Goal: Task Accomplishment & Management: Manage account settings

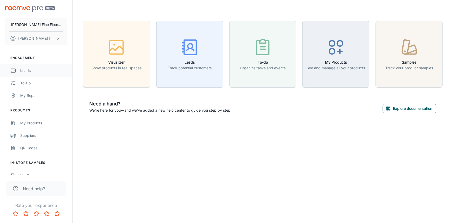
click at [30, 70] on div "Leads" at bounding box center [43, 71] width 47 height 6
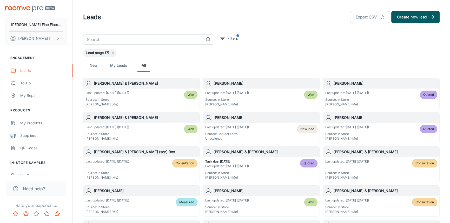
click at [311, 69] on div "New My Leads All" at bounding box center [261, 65] width 356 height 17
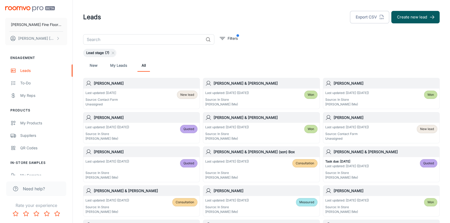
click at [125, 86] on h6 "[PERSON_NAME]" at bounding box center [146, 83] width 104 height 6
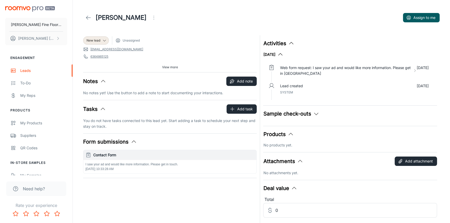
click at [171, 67] on span "View more" at bounding box center [170, 67] width 16 height 5
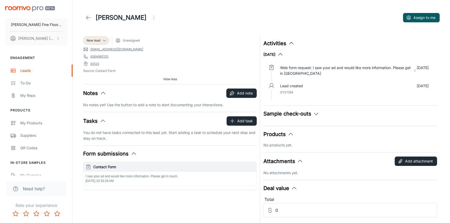
click at [106, 56] on link "6364865125" at bounding box center [99, 56] width 18 height 5
click at [151, 16] on icon "Open menu" at bounding box center [154, 18] width 6 height 6
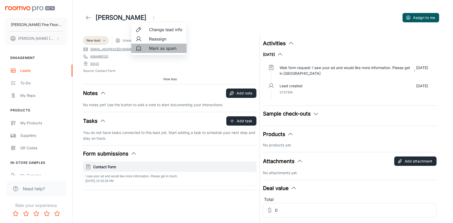
click at [161, 50] on span "Mark as spam" at bounding box center [165, 48] width 33 height 6
